Goal: Task Accomplishment & Management: Use online tool/utility

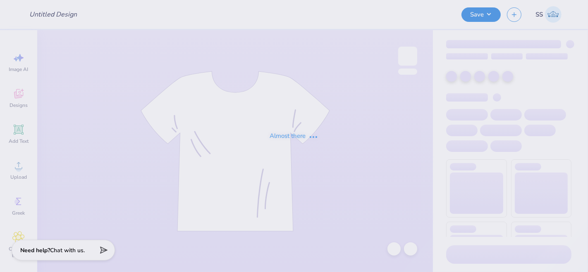
type input "unisex tank top"
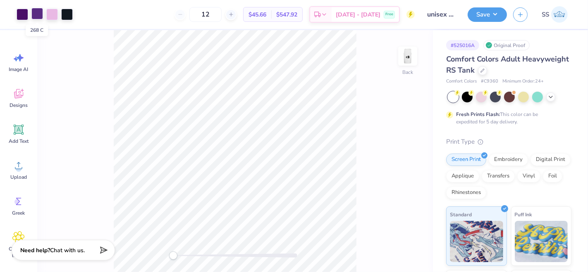
click at [35, 15] on div at bounding box center [37, 14] width 12 height 12
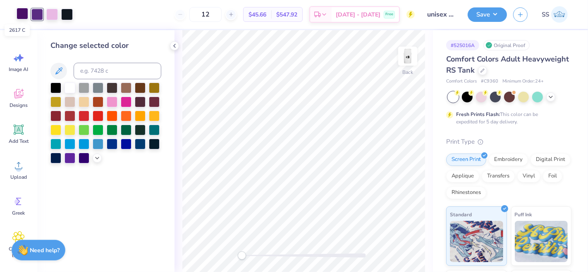
click at [20, 17] on div at bounding box center [23, 14] width 12 height 12
click at [95, 65] on input at bounding box center [118, 71] width 88 height 17
type input "288"
type input "268"
click at [41, 15] on div at bounding box center [37, 14] width 12 height 12
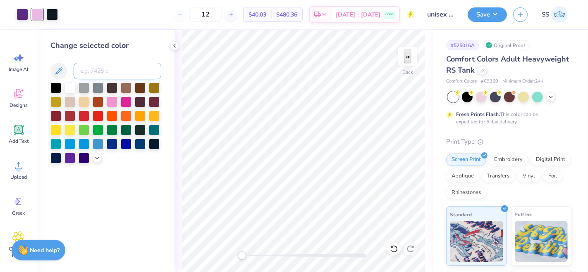
click at [100, 74] on input at bounding box center [118, 71] width 88 height 17
type input "268"
click at [409, 59] on img at bounding box center [407, 56] width 33 height 33
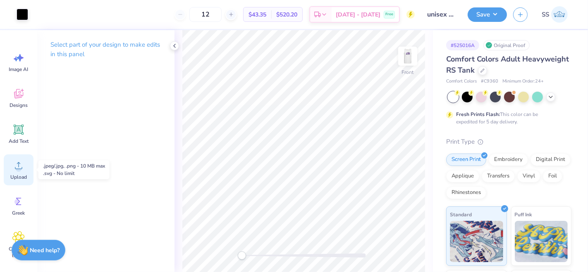
click at [19, 170] on circle at bounding box center [19, 169] width 6 height 6
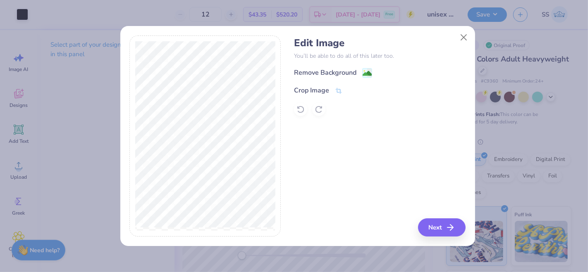
click at [367, 69] on g at bounding box center [367, 73] width 10 height 10
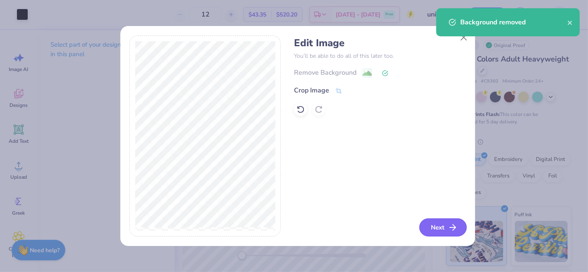
click at [431, 231] on button "Next" at bounding box center [443, 228] width 48 height 18
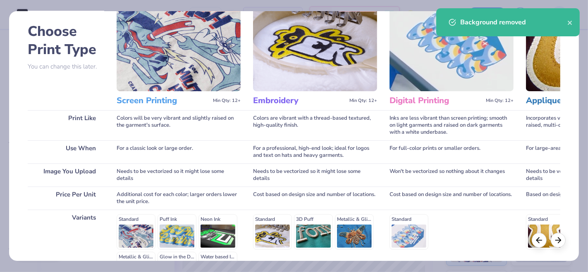
scroll to position [92, 0]
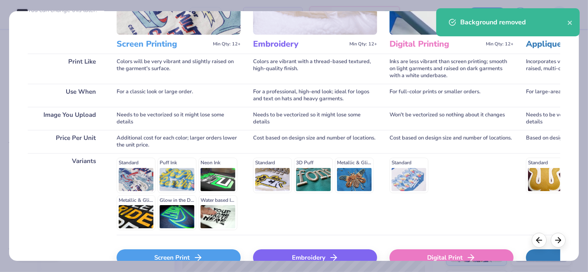
click at [169, 260] on div "Screen Print" at bounding box center [179, 258] width 124 height 17
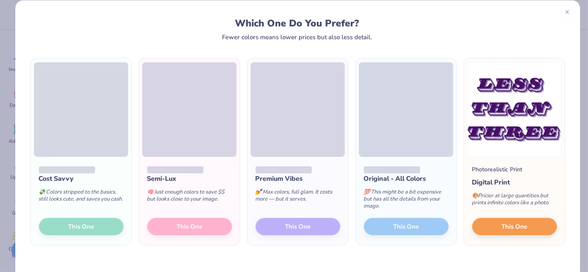
scroll to position [27, 0]
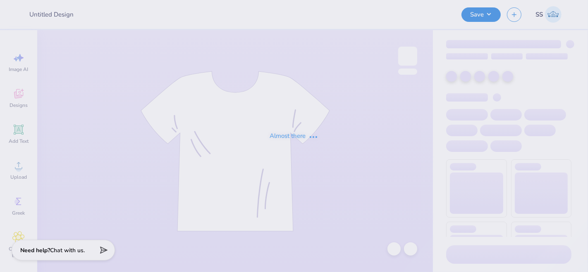
type input "unisex tank top"
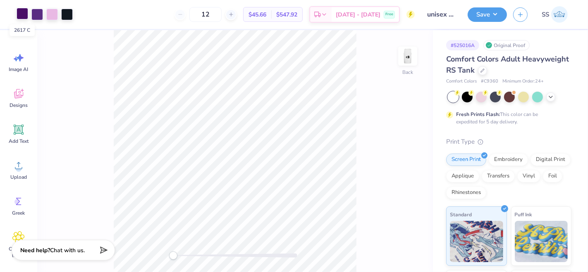
click at [23, 13] on div at bounding box center [23, 14] width 12 height 12
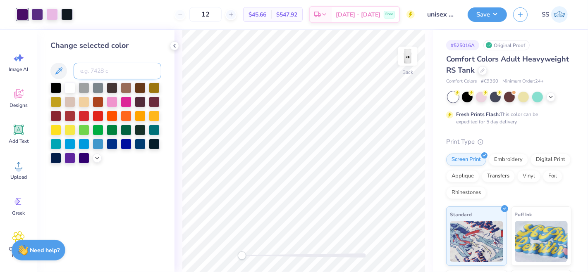
click at [114, 70] on input at bounding box center [118, 71] width 88 height 17
type input "268"
click at [38, 12] on div at bounding box center [37, 14] width 12 height 12
click at [101, 73] on input at bounding box center [118, 71] width 88 height 17
type input "268"
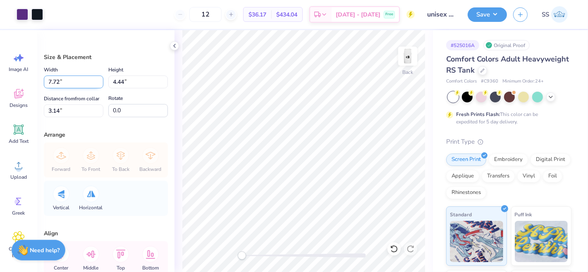
drag, startPoint x: 60, startPoint y: 81, endPoint x: 53, endPoint y: 80, distance: 6.3
click at [53, 80] on input "7.72" at bounding box center [74, 82] width 60 height 13
type input "7.50"
type input "4.31"
click at [57, 117] on input "3.20" at bounding box center [74, 111] width 60 height 13
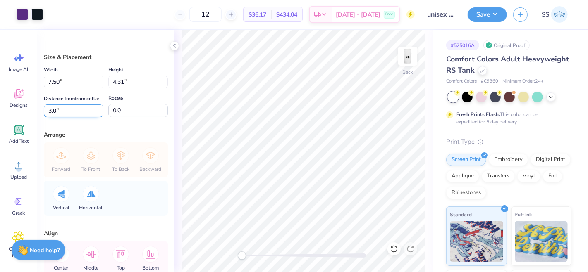
type input "3.0"
click at [122, 139] on div "Arrange" at bounding box center [106, 135] width 124 height 9
click at [66, 117] on input "3.08" at bounding box center [74, 111] width 60 height 13
type input "3.0"
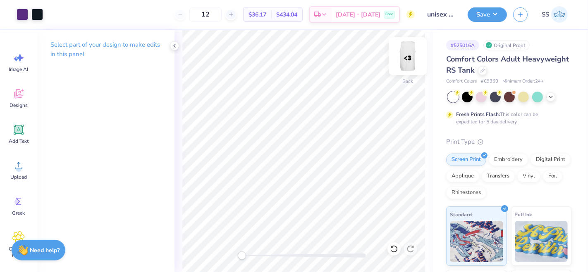
click at [415, 55] on img at bounding box center [407, 56] width 33 height 33
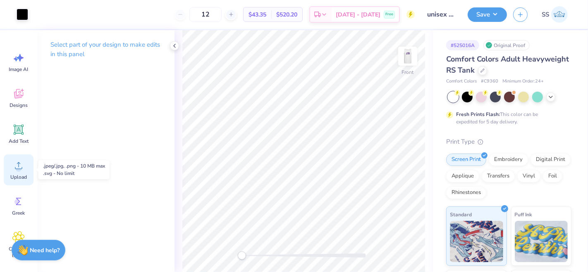
click at [24, 179] on span "Upload" at bounding box center [18, 177] width 17 height 7
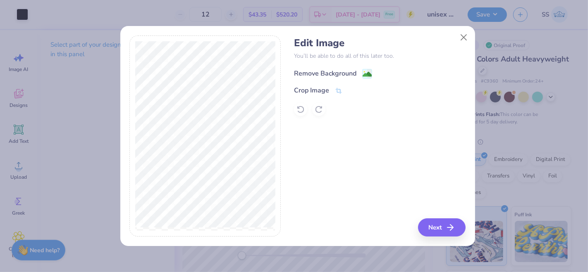
click at [366, 76] on image at bounding box center [367, 74] width 9 height 9
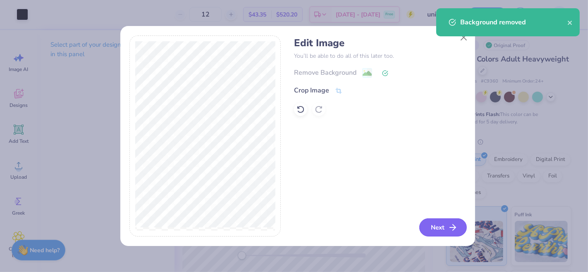
click at [444, 219] on button "Next" at bounding box center [443, 228] width 48 height 18
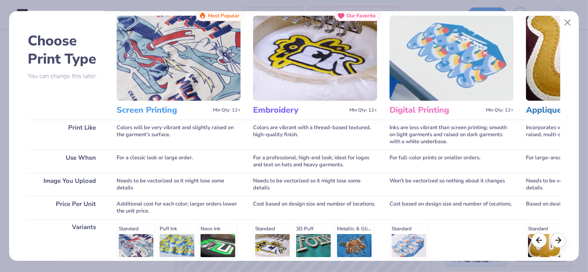
scroll to position [92, 0]
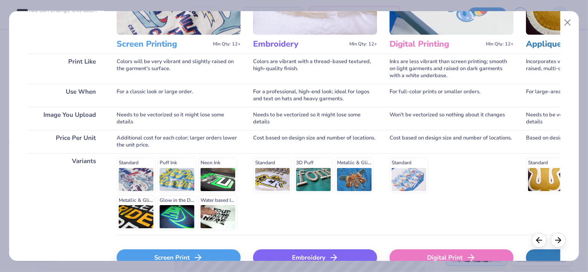
click at [169, 253] on div "Screen Print" at bounding box center [179, 258] width 124 height 17
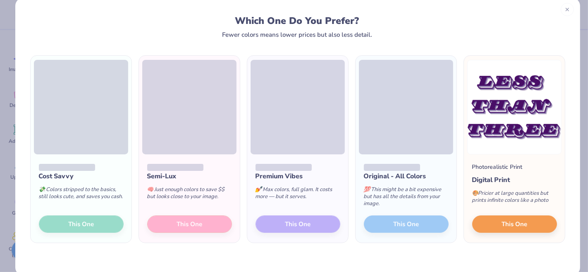
scroll to position [27, 0]
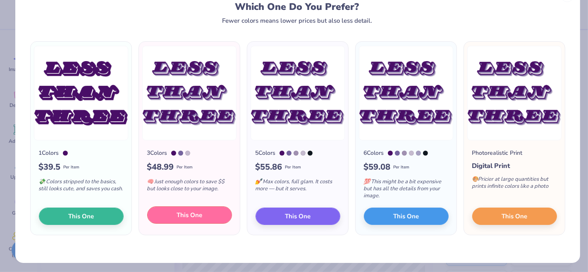
click at [185, 211] on span "This One" at bounding box center [190, 216] width 26 height 10
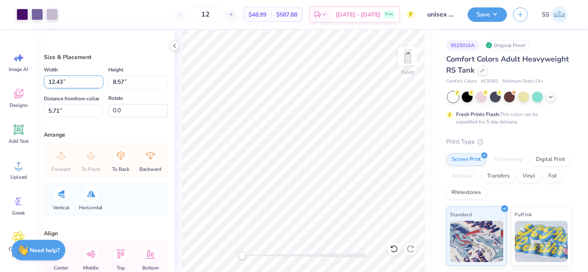
drag, startPoint x: 64, startPoint y: 84, endPoint x: 50, endPoint y: 84, distance: 13.7
click at [50, 84] on input "12.43" at bounding box center [74, 82] width 60 height 13
type input "10.00"
type input "6.89"
type input "6.55"
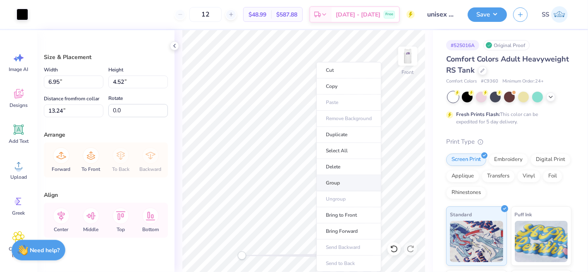
click at [341, 181] on li "Group" at bounding box center [348, 183] width 65 height 16
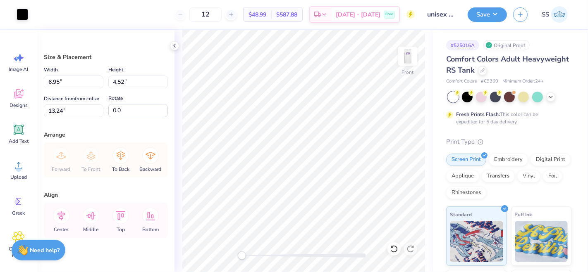
type input "10.00"
type input "6.89"
type input "5.67"
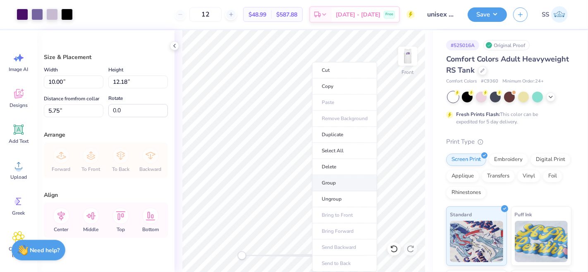
click at [338, 178] on li "Group" at bounding box center [344, 183] width 65 height 16
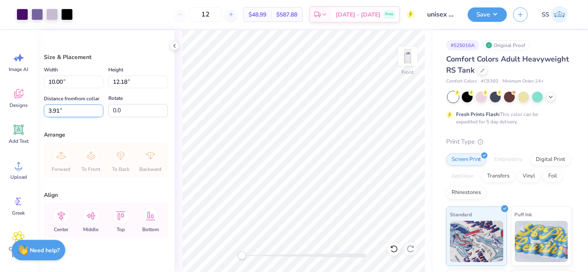
click at [59, 117] on input "3.91" at bounding box center [74, 111] width 60 height 13
type input "3.0"
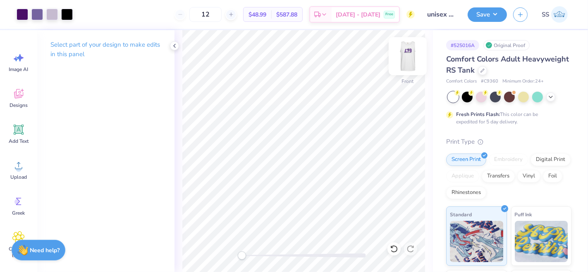
click at [409, 56] on img at bounding box center [407, 56] width 33 height 33
drag, startPoint x: 227, startPoint y: 14, endPoint x: 217, endPoint y: 14, distance: 10.3
click at [217, 14] on input "12" at bounding box center [205, 14] width 32 height 15
type input "24"
click at [407, 57] on img at bounding box center [407, 56] width 33 height 33
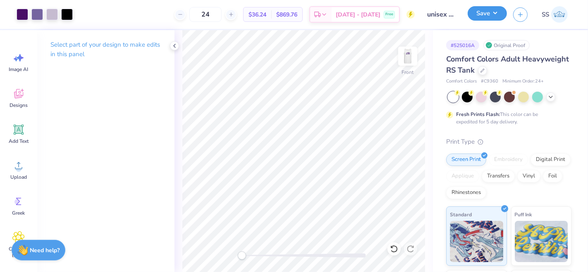
click at [492, 17] on button "Save" at bounding box center [487, 13] width 39 height 14
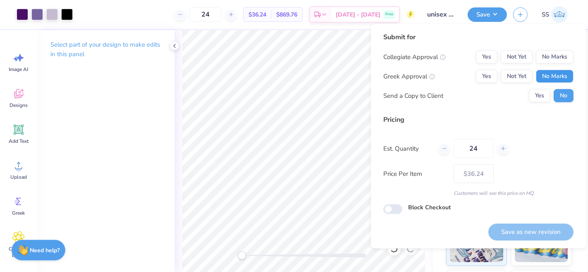
click at [561, 80] on button "No Marks" at bounding box center [555, 76] width 38 height 13
click at [555, 57] on button "No Marks" at bounding box center [555, 56] width 38 height 13
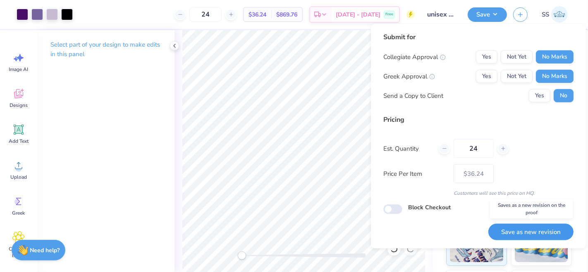
click at [514, 227] on button "Save as new revision" at bounding box center [530, 232] width 85 height 17
type input "$36.24"
